Goal: Task Accomplishment & Management: Manage account settings

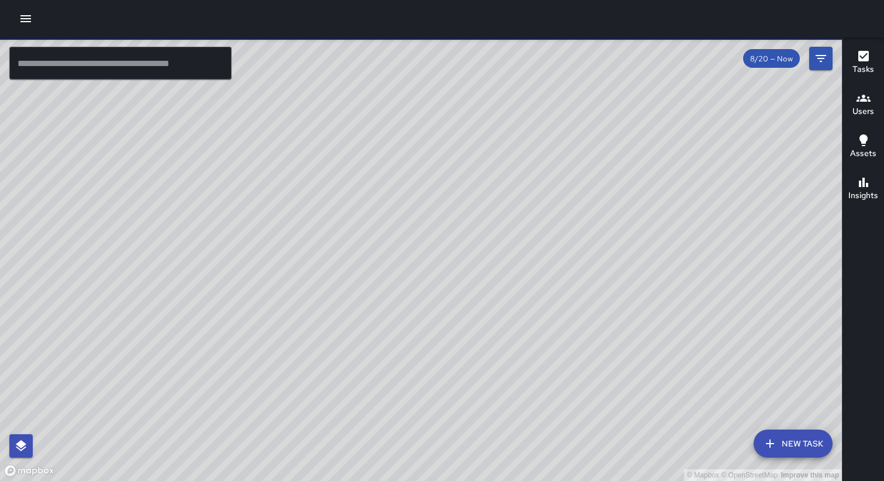
click at [27, 17] on icon "button" at bounding box center [26, 19] width 14 height 14
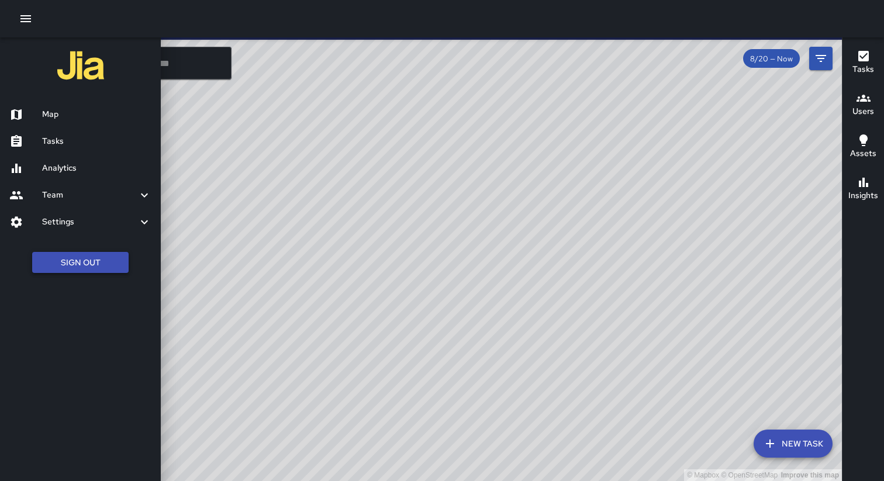
click at [91, 258] on button "Sign Out" at bounding box center [80, 263] width 96 height 22
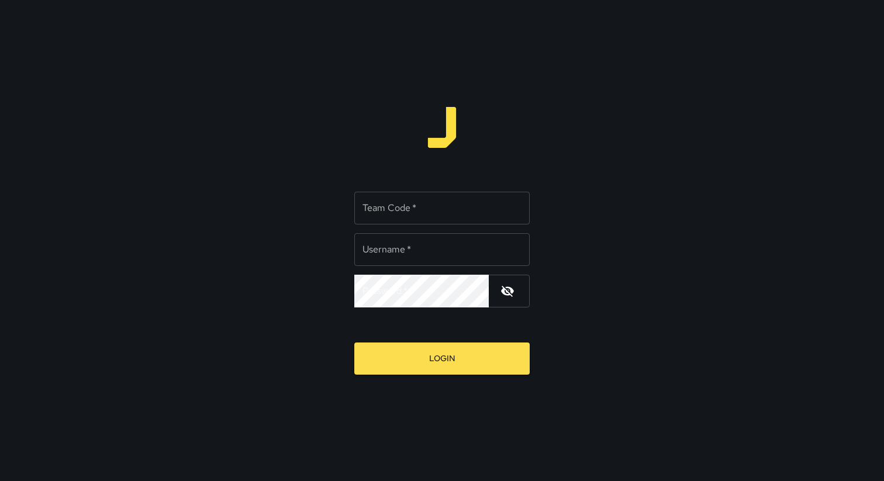
click at [416, 212] on input "Team Code   *" at bounding box center [441, 208] width 175 height 33
paste input "**********"
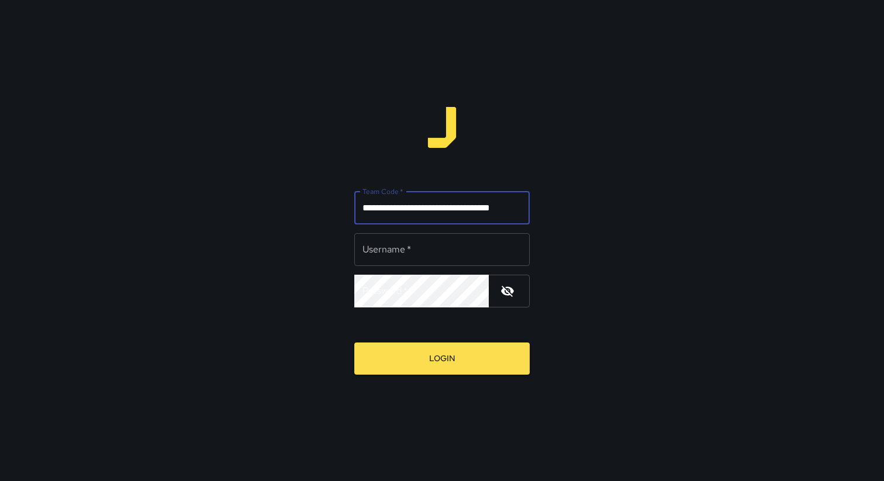
scroll to position [0, 27]
click at [416, 212] on input "**********" at bounding box center [441, 208] width 175 height 33
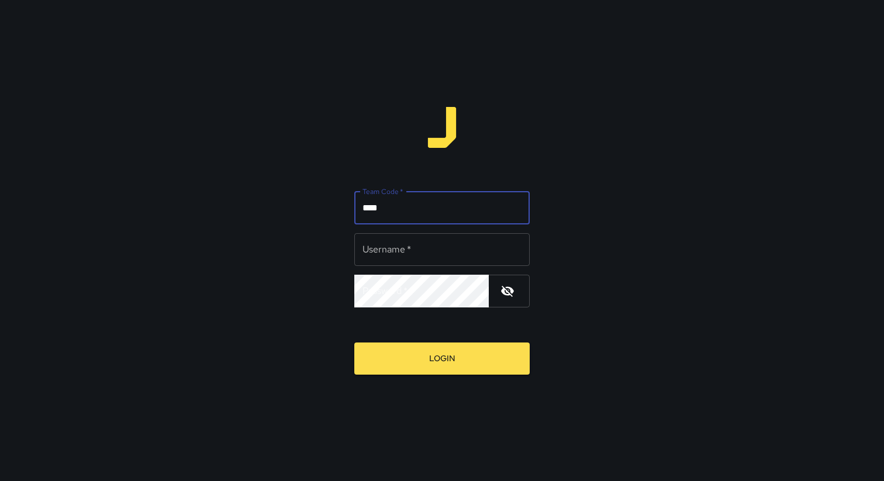
type input "****"
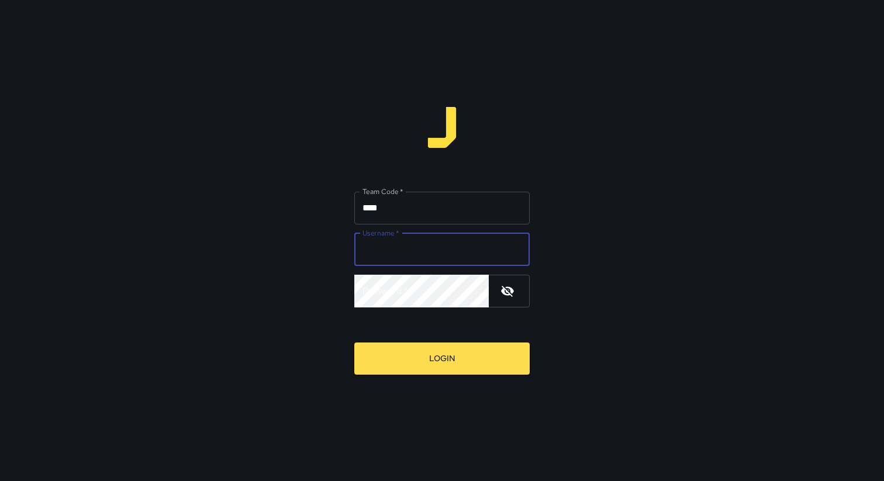
type input "**********"
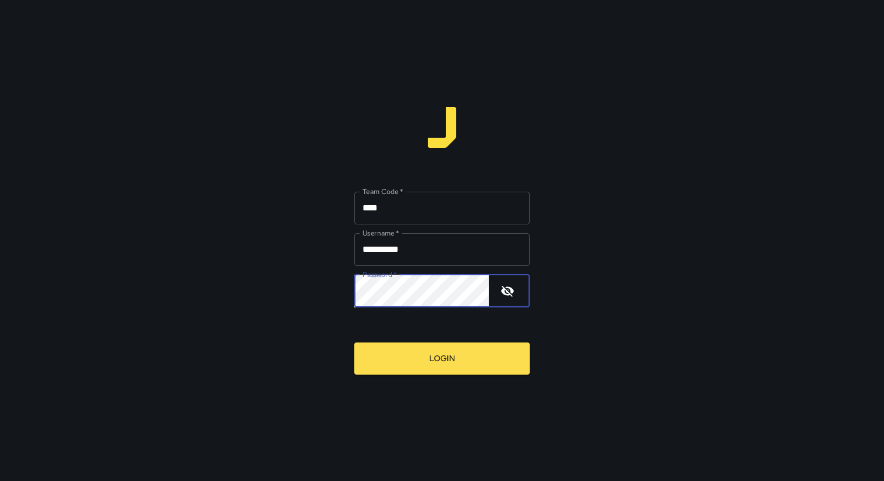
click at [354, 343] on button "Login" at bounding box center [441, 359] width 175 height 32
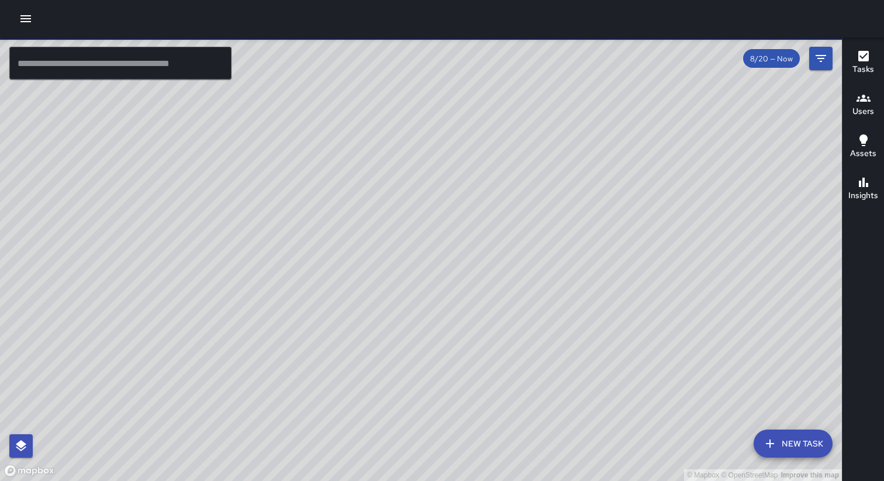
click at [25, 17] on icon "button" at bounding box center [26, 19] width 14 height 14
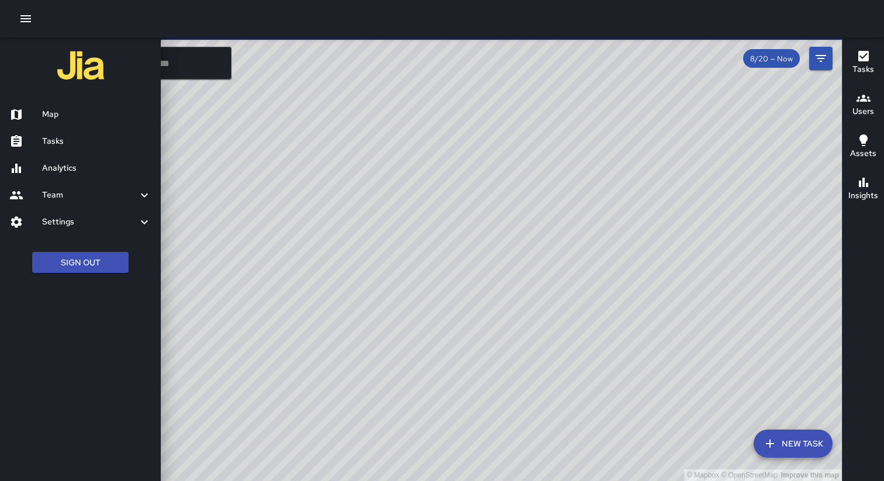
click at [74, 222] on h6 "Settings" at bounding box center [89, 222] width 95 height 13
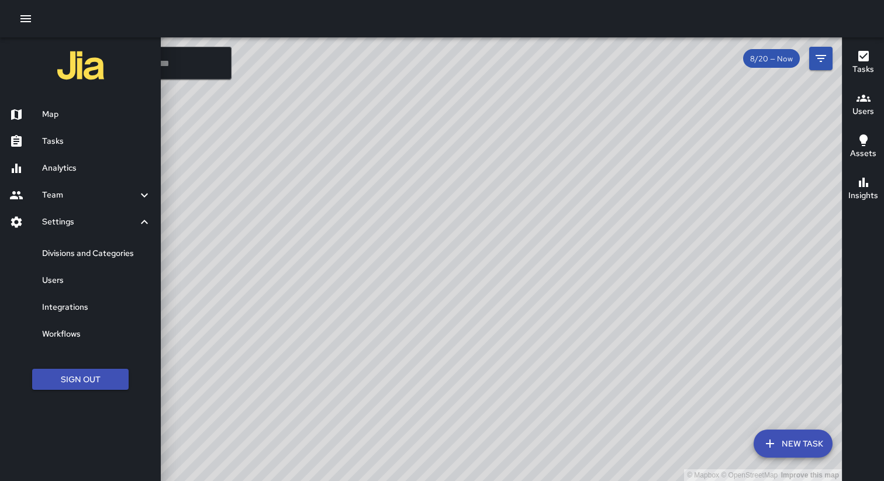
click at [81, 257] on h6 "Divisions and Categories" at bounding box center [96, 253] width 109 height 13
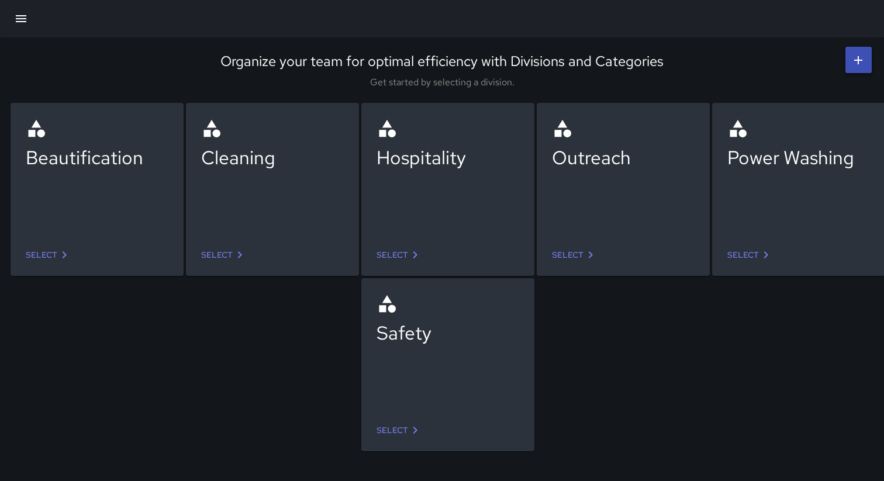
click at [51, 257] on link "Select" at bounding box center [48, 255] width 55 height 22
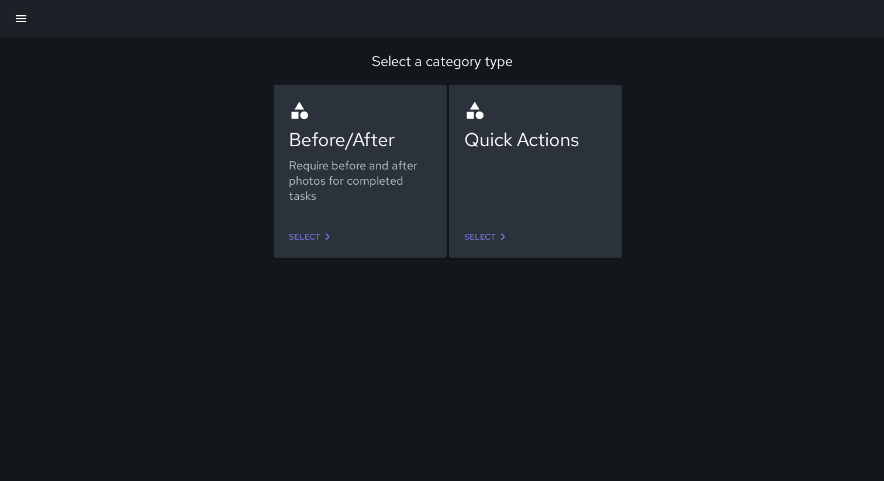
click at [300, 244] on link "Select" at bounding box center [311, 237] width 55 height 22
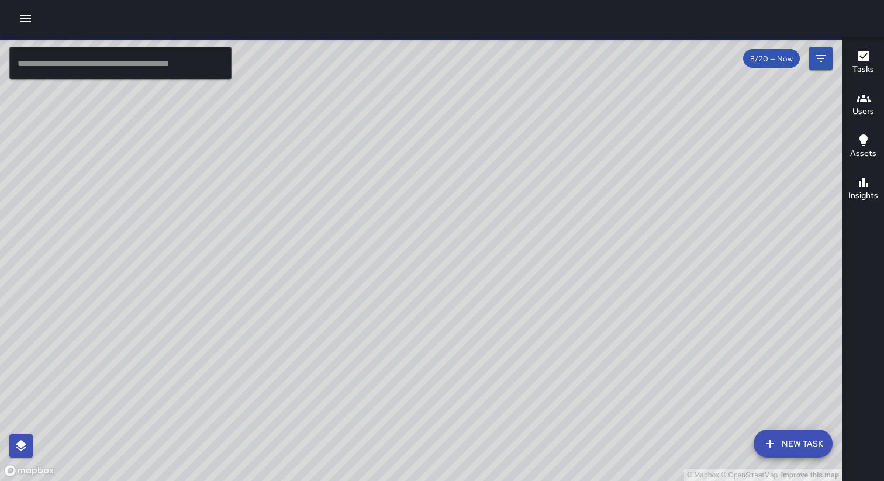
click at [25, 16] on icon "button" at bounding box center [25, 18] width 11 height 7
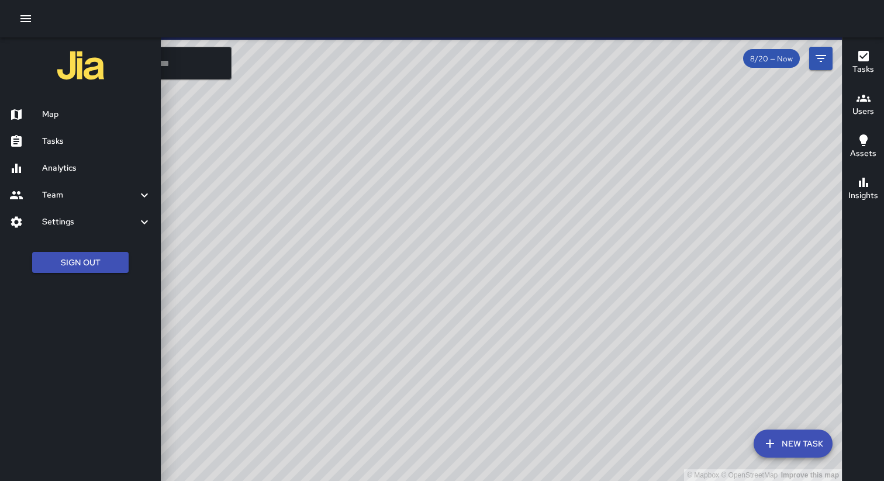
click at [89, 223] on h6 "Settings" at bounding box center [89, 222] width 95 height 13
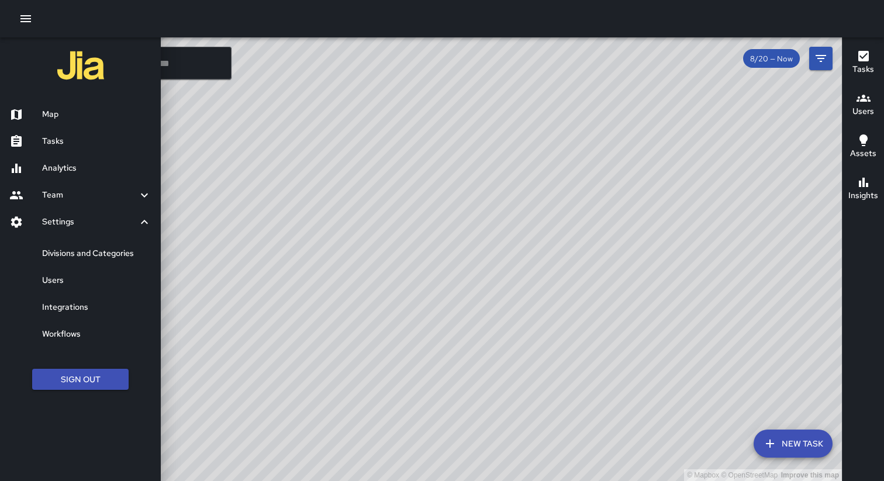
click at [92, 287] on link "Users" at bounding box center [80, 280] width 161 height 27
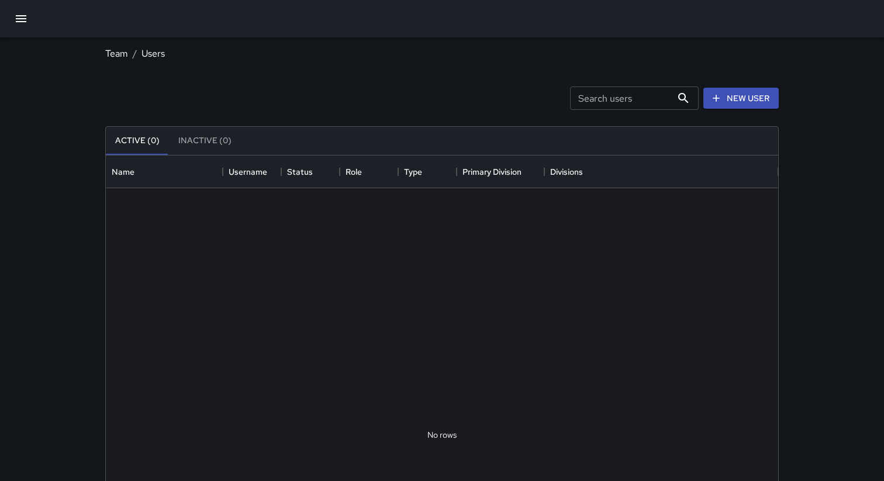
scroll to position [526, 672]
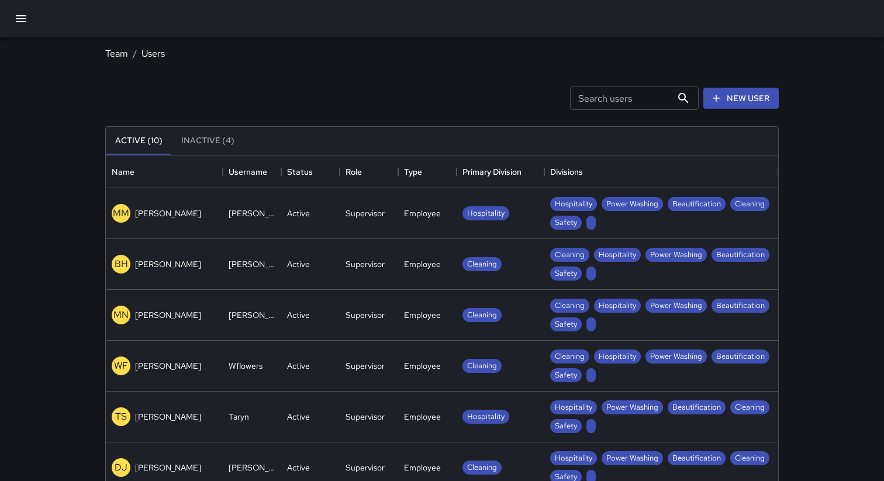
click at [158, 219] on p "[PERSON_NAME]" at bounding box center [168, 214] width 66 height 12
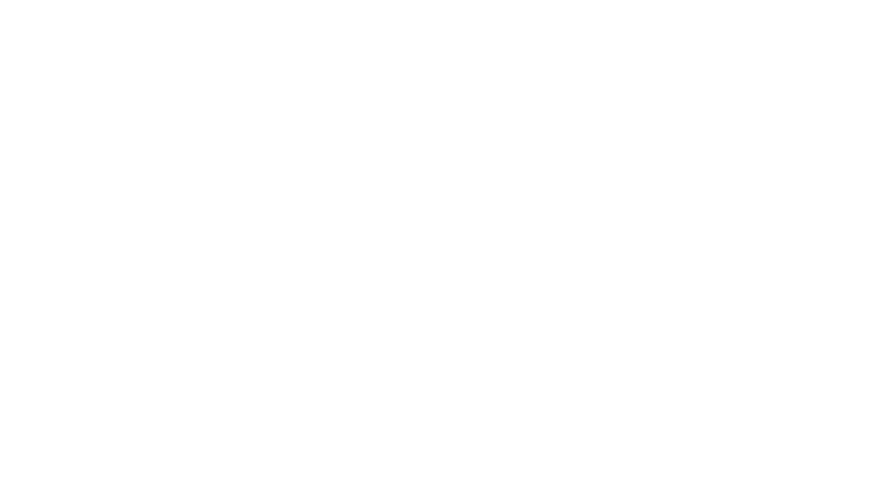
click at [626, 0] on html at bounding box center [442, 0] width 884 height 0
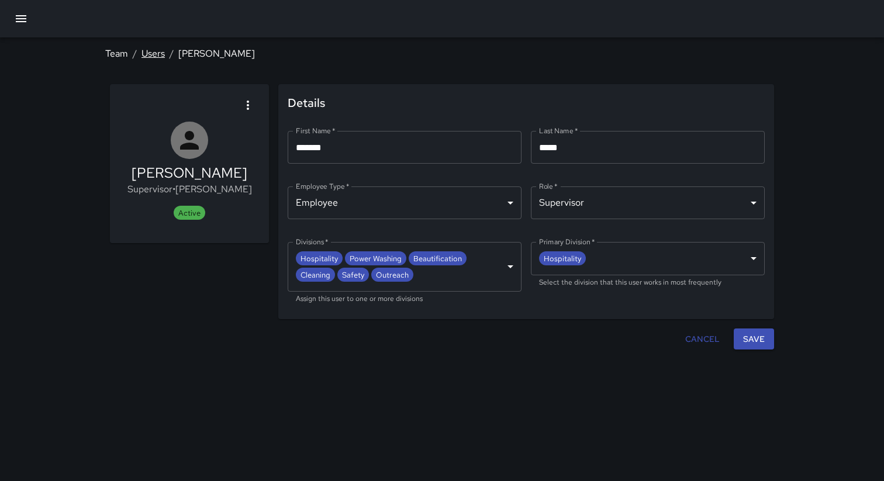
click at [149, 56] on link "Users" at bounding box center [152, 53] width 23 height 12
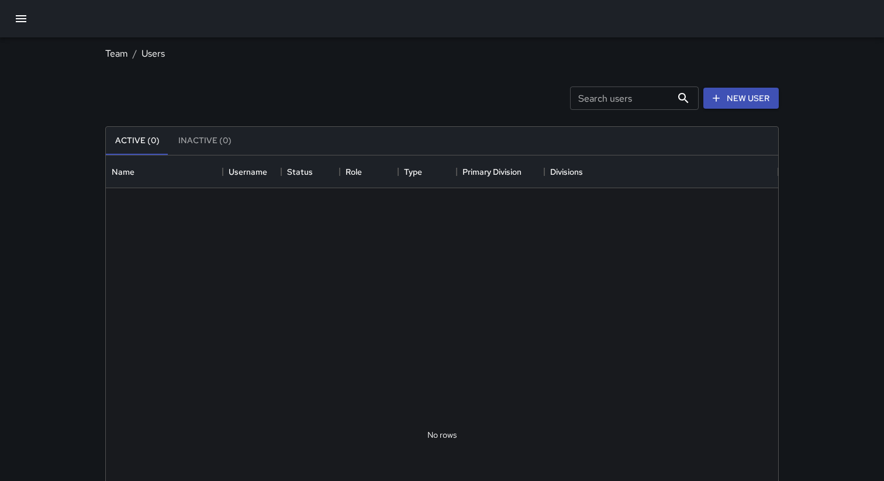
scroll to position [526, 672]
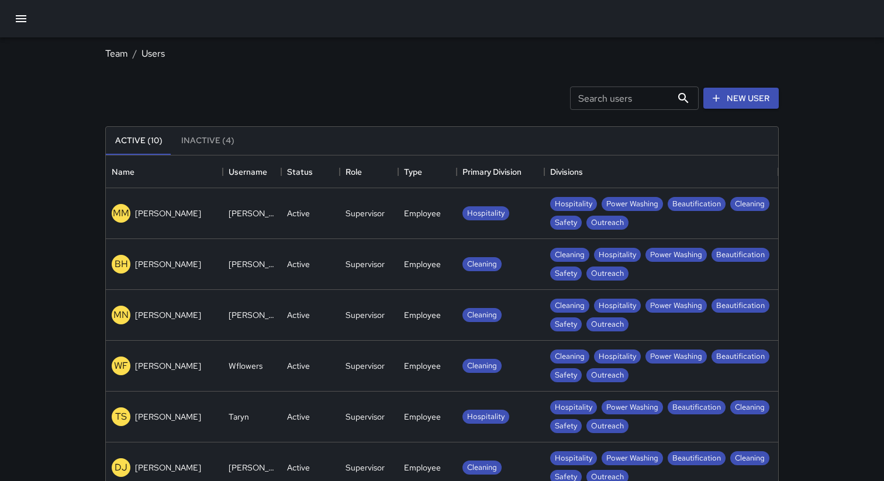
click at [160, 284] on div "BH [PERSON_NAME]" at bounding box center [164, 264] width 117 height 51
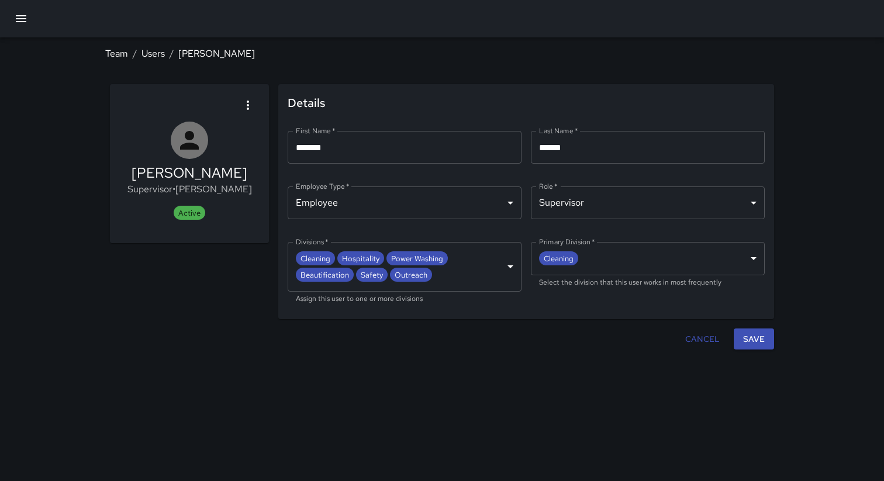
click at [212, 305] on div "[PERSON_NAME] Supervisor • [PERSON_NAME] Active" at bounding box center [189, 202] width 168 height 244
click at [20, 17] on icon "button" at bounding box center [21, 19] width 14 height 14
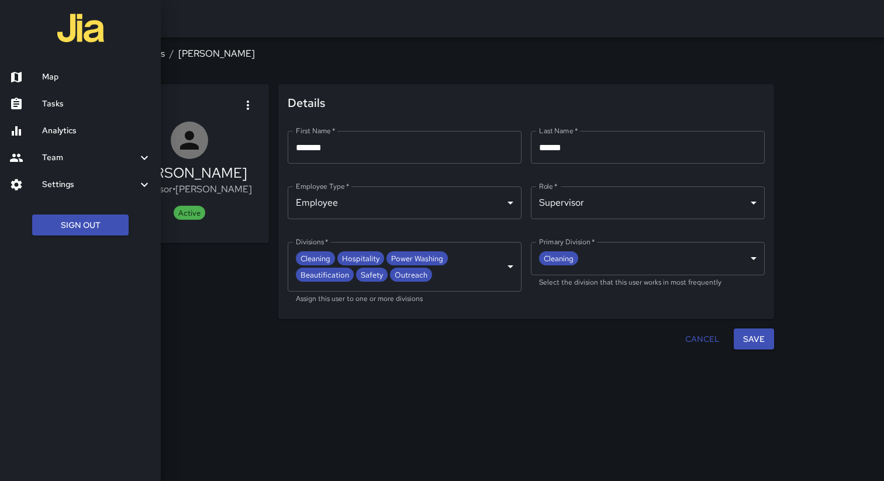
click at [58, 82] on h6 "Map" at bounding box center [96, 77] width 109 height 13
